Goal: Task Accomplishment & Management: Use online tool/utility

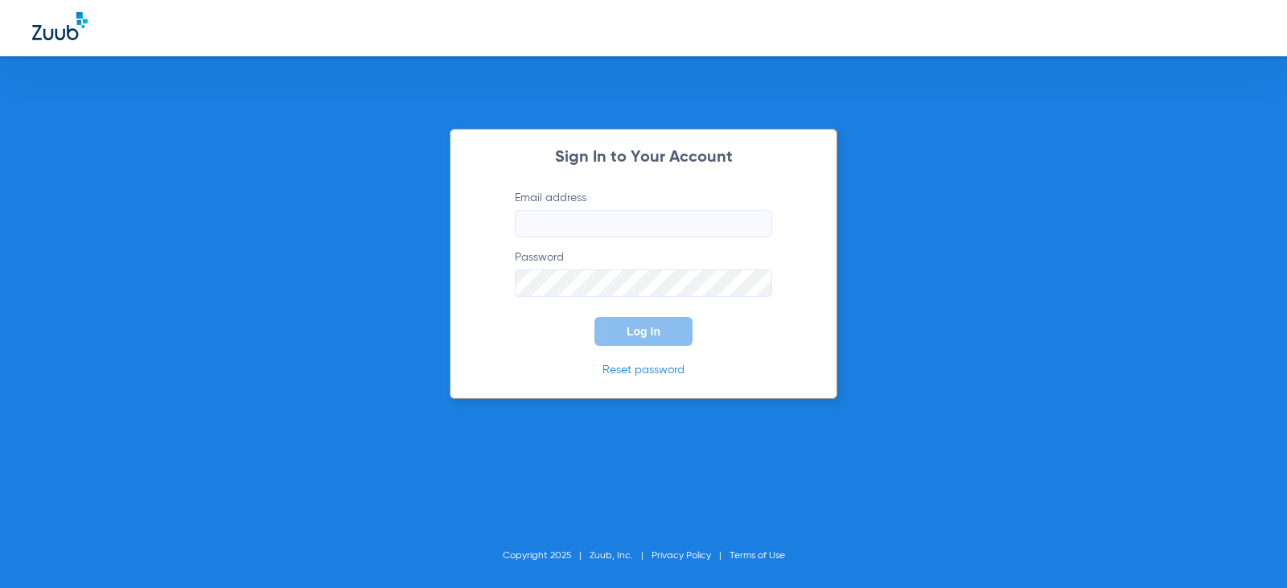
click at [597, 228] on input "Email address" at bounding box center [643, 223] width 257 height 27
type input "[EMAIL_ADDRESS][DOMAIN_NAME]"
click at [594, 317] on button "Log In" at bounding box center [643, 331] width 98 height 29
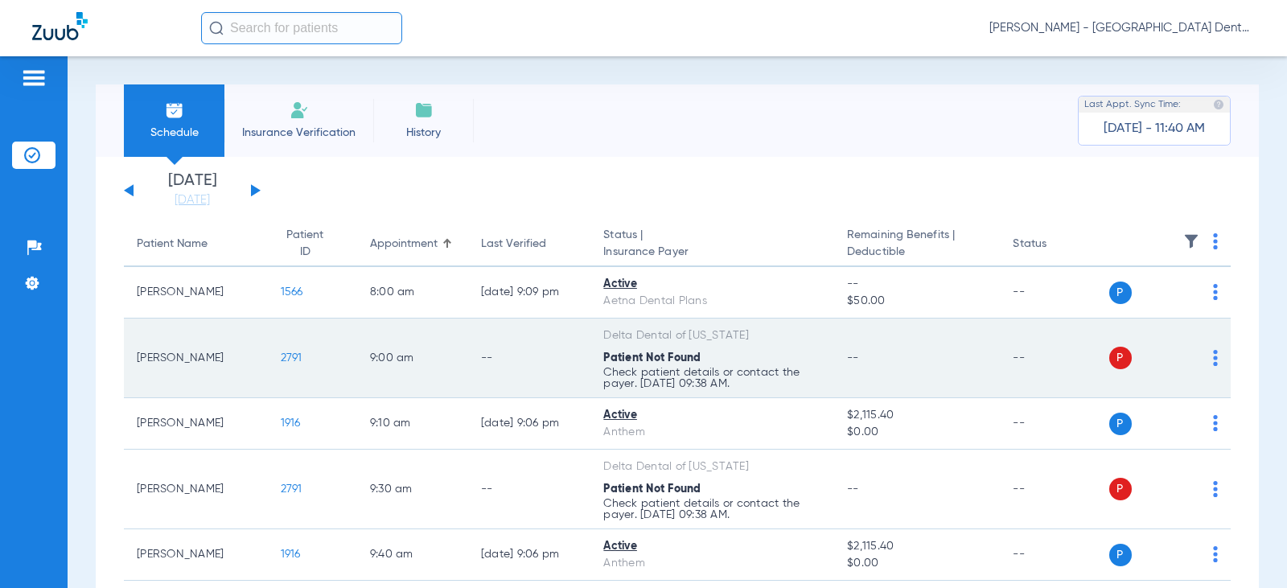
click at [1206, 354] on td "P S" at bounding box center [1170, 358] width 122 height 80
click at [1213, 355] on img at bounding box center [1215, 358] width 5 height 16
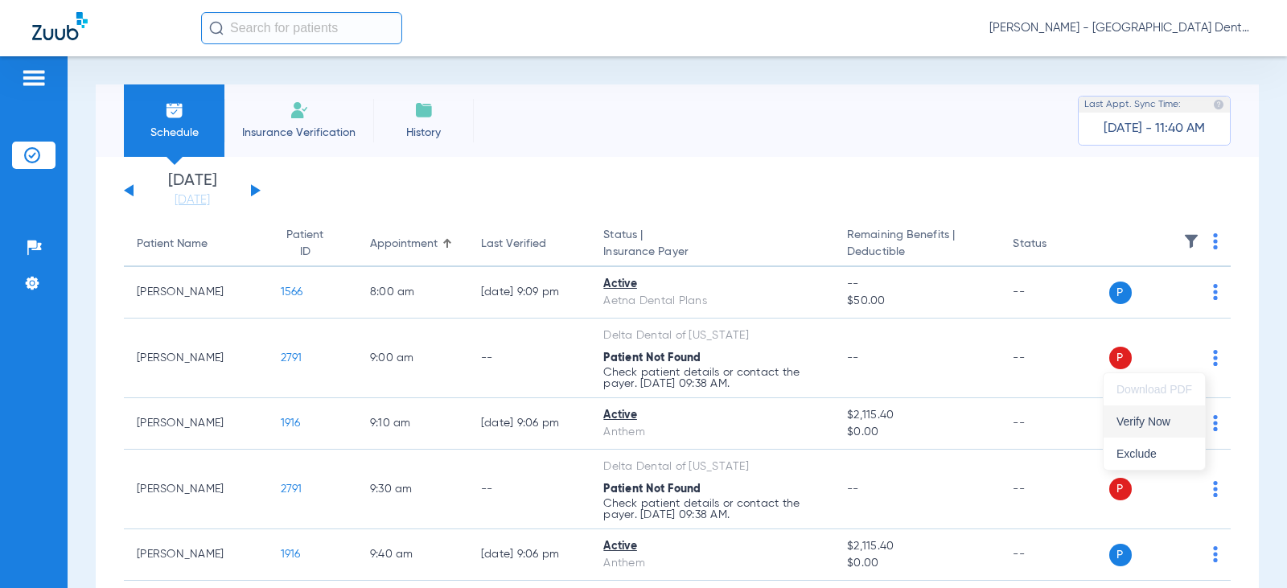
click at [1131, 419] on span "Verify Now" at bounding box center [1154, 421] width 76 height 11
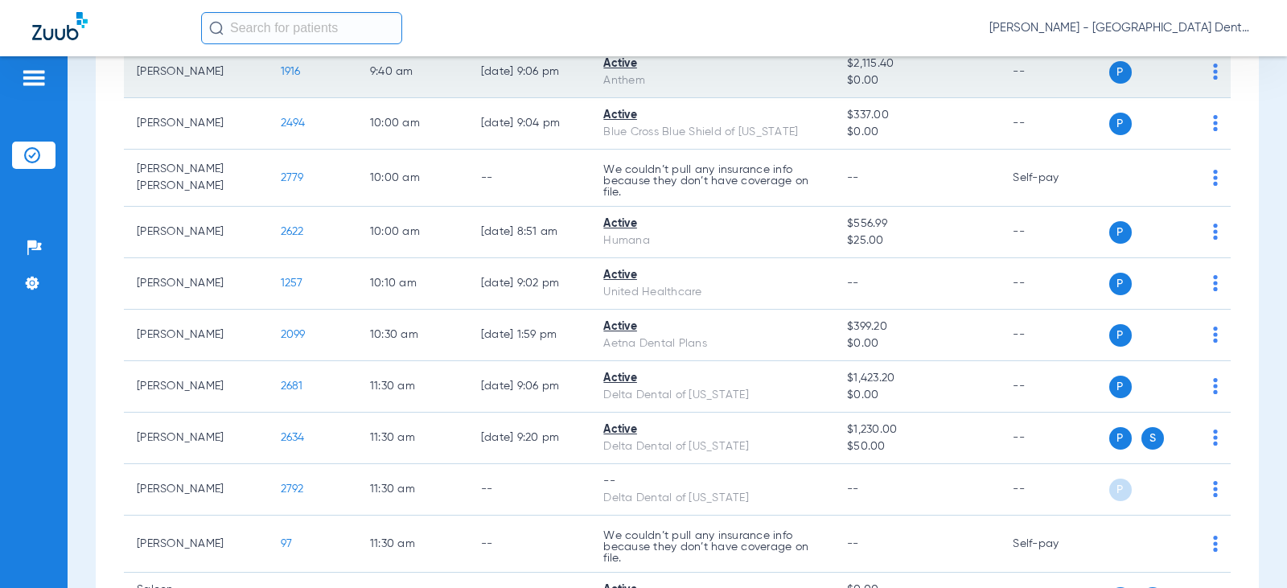
scroll to position [563, 0]
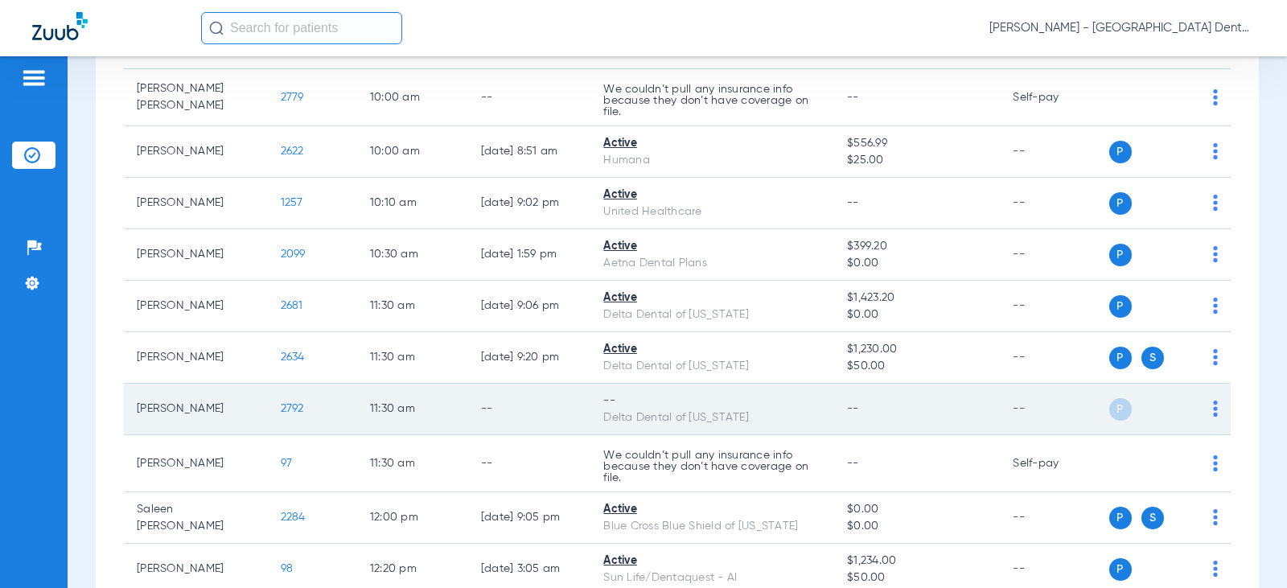
click at [1213, 410] on img at bounding box center [1215, 408] width 5 height 16
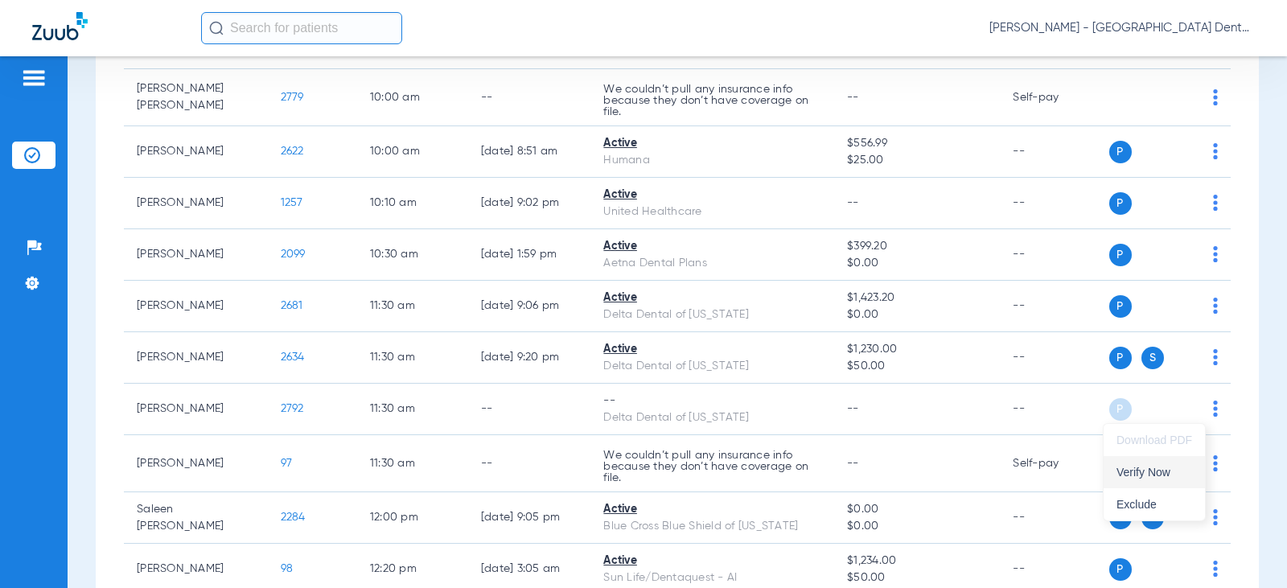
click at [1134, 474] on span "Verify Now" at bounding box center [1154, 471] width 76 height 11
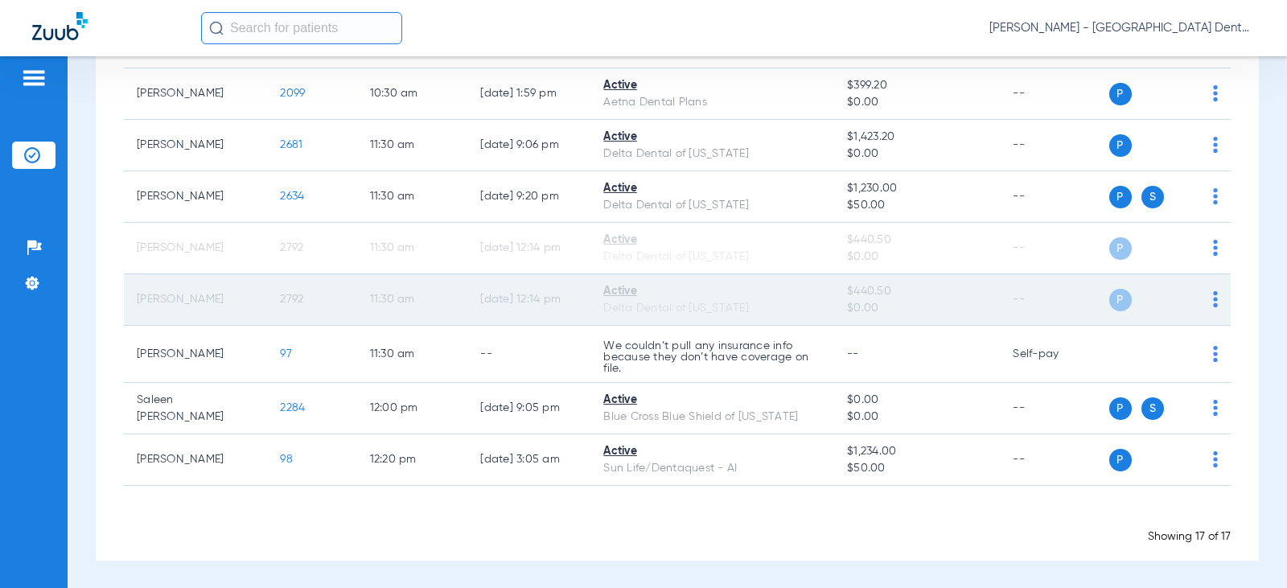
scroll to position [725, 0]
